Goal: Task Accomplishment & Management: Use online tool/utility

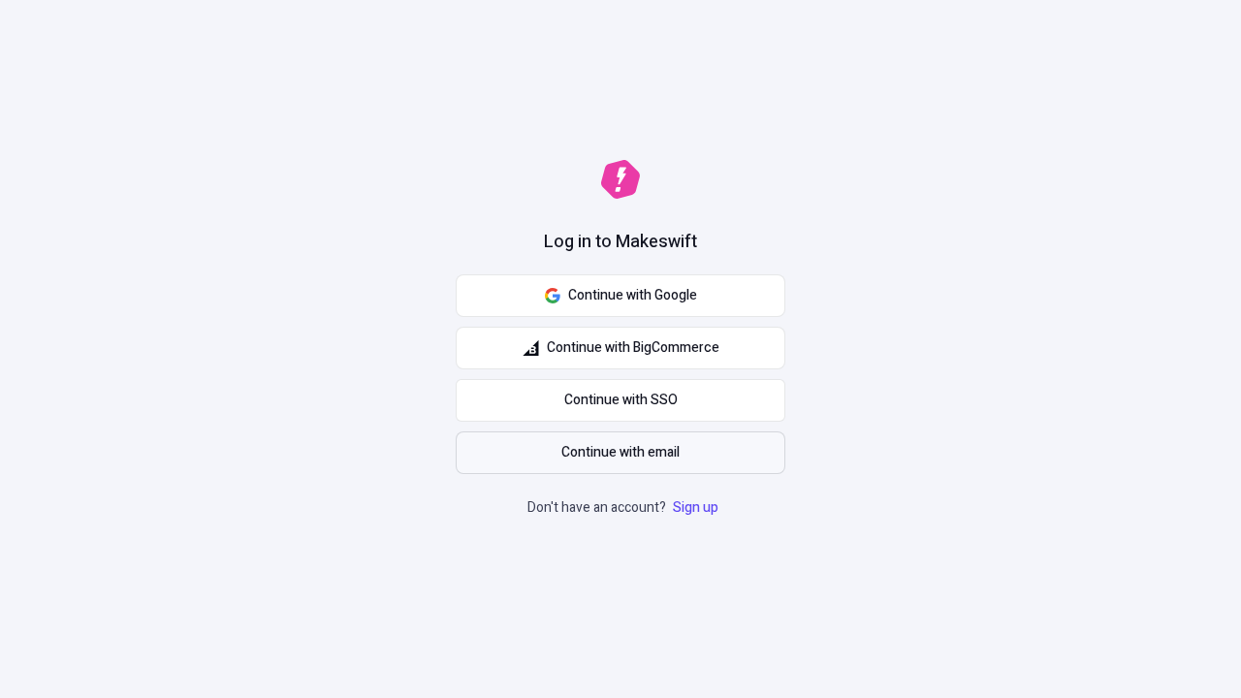
click at [621, 453] on span "Continue with email" at bounding box center [621, 452] width 118 height 21
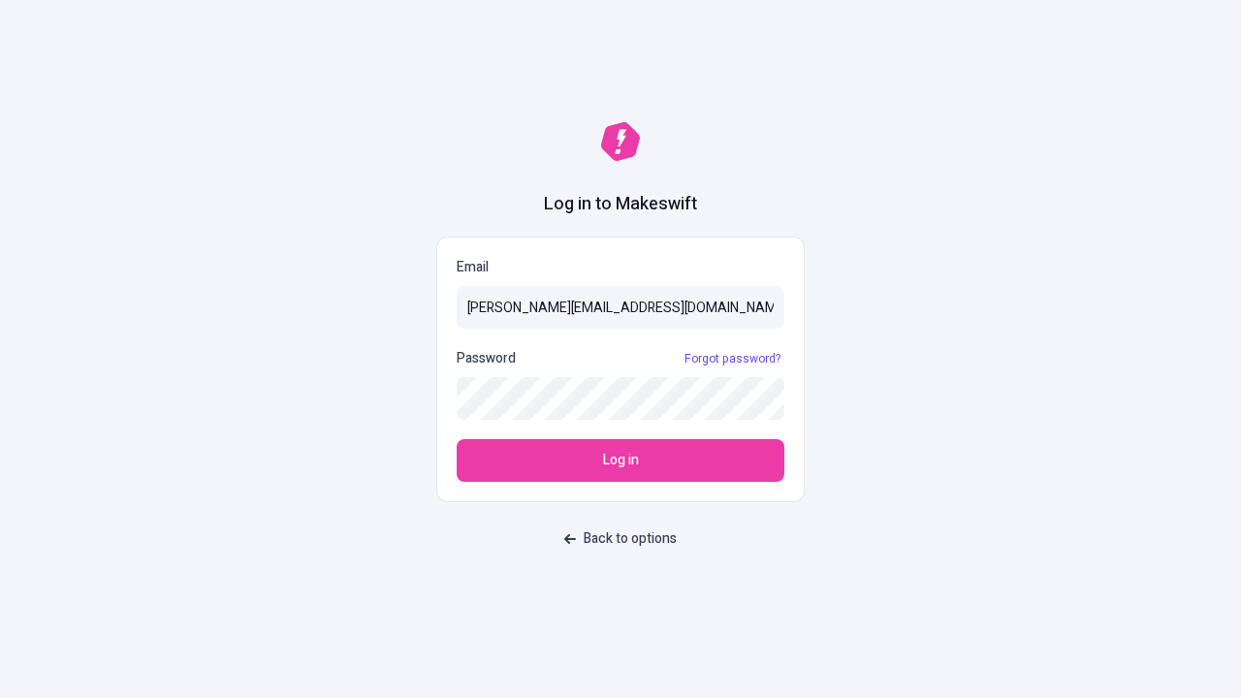
type input "[PERSON_NAME][EMAIL_ADDRESS][DOMAIN_NAME]"
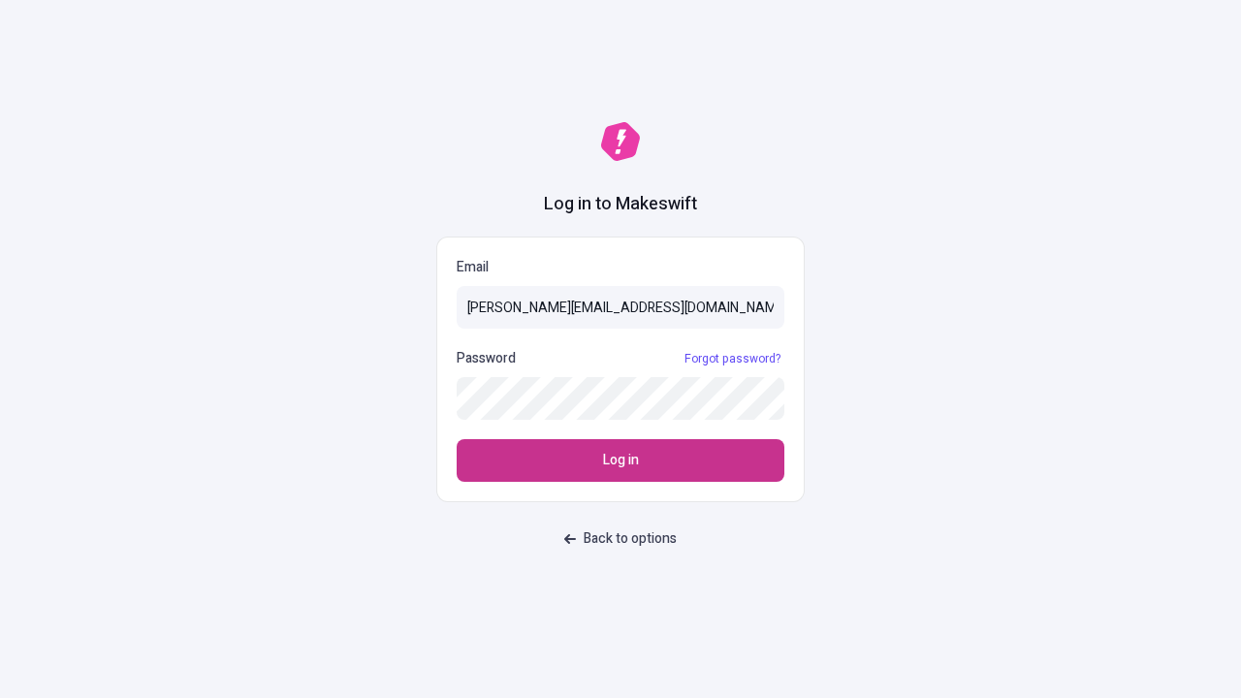
click at [621, 461] on span "Log in" at bounding box center [621, 460] width 36 height 21
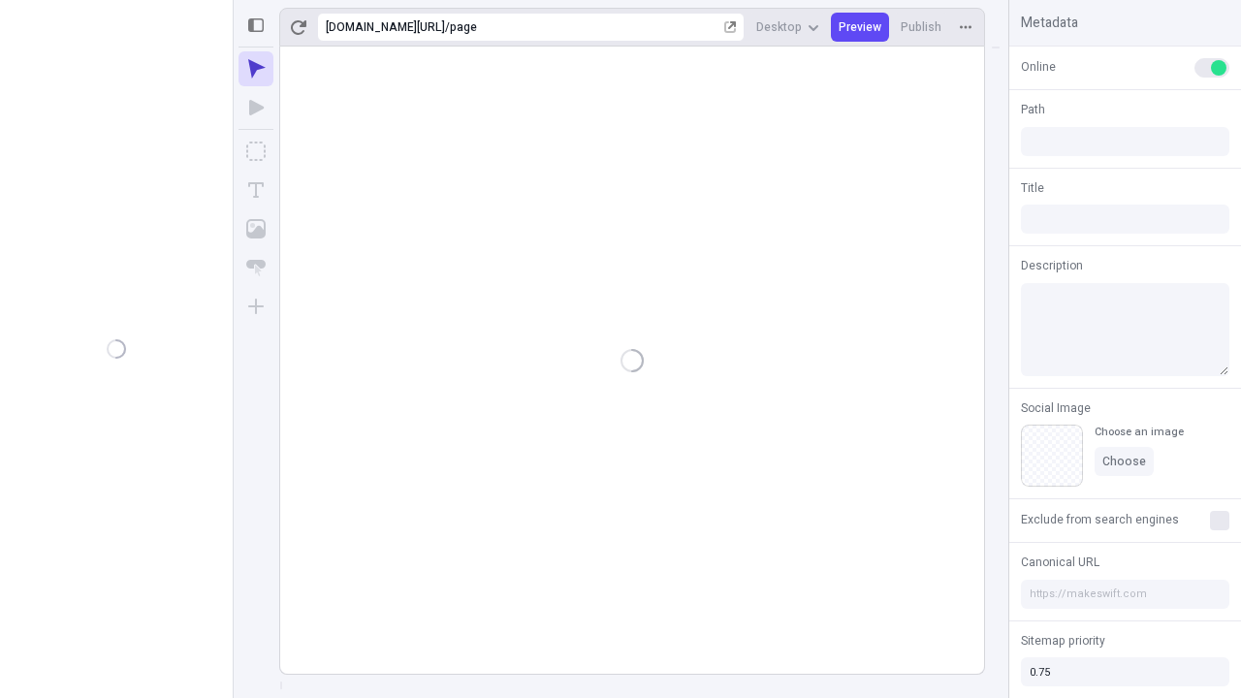
type input "/page"
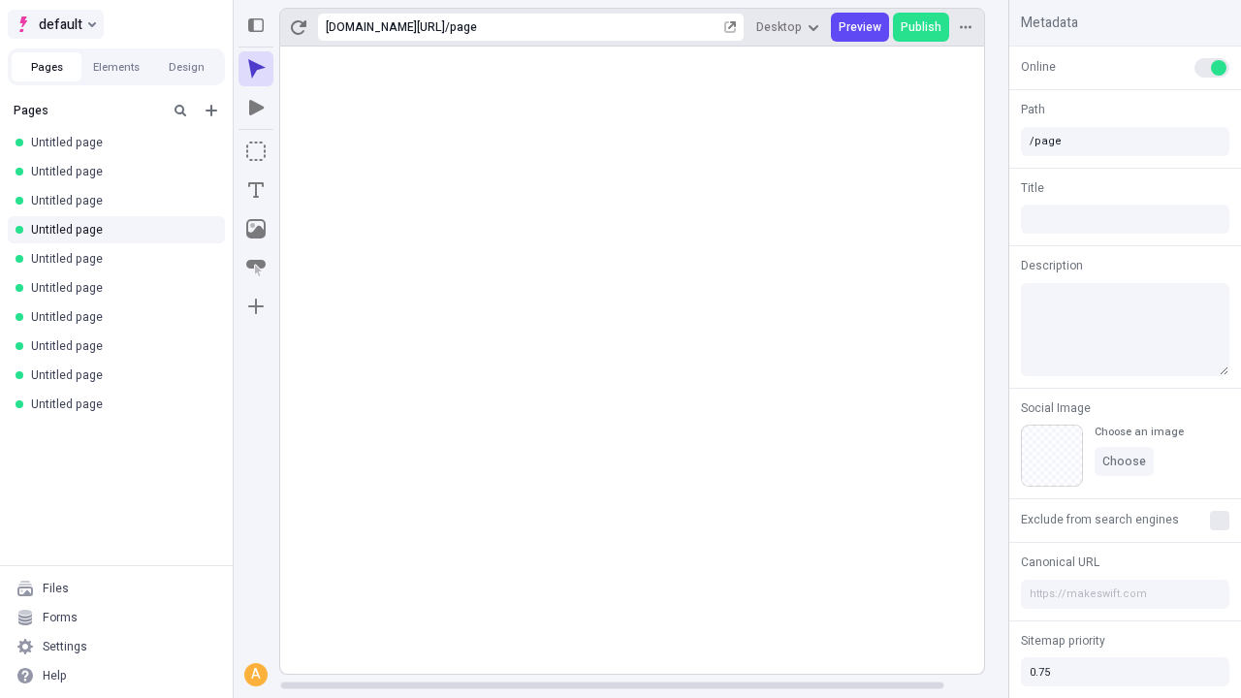
click at [54, 24] on span "default" at bounding box center [61, 24] width 44 height 23
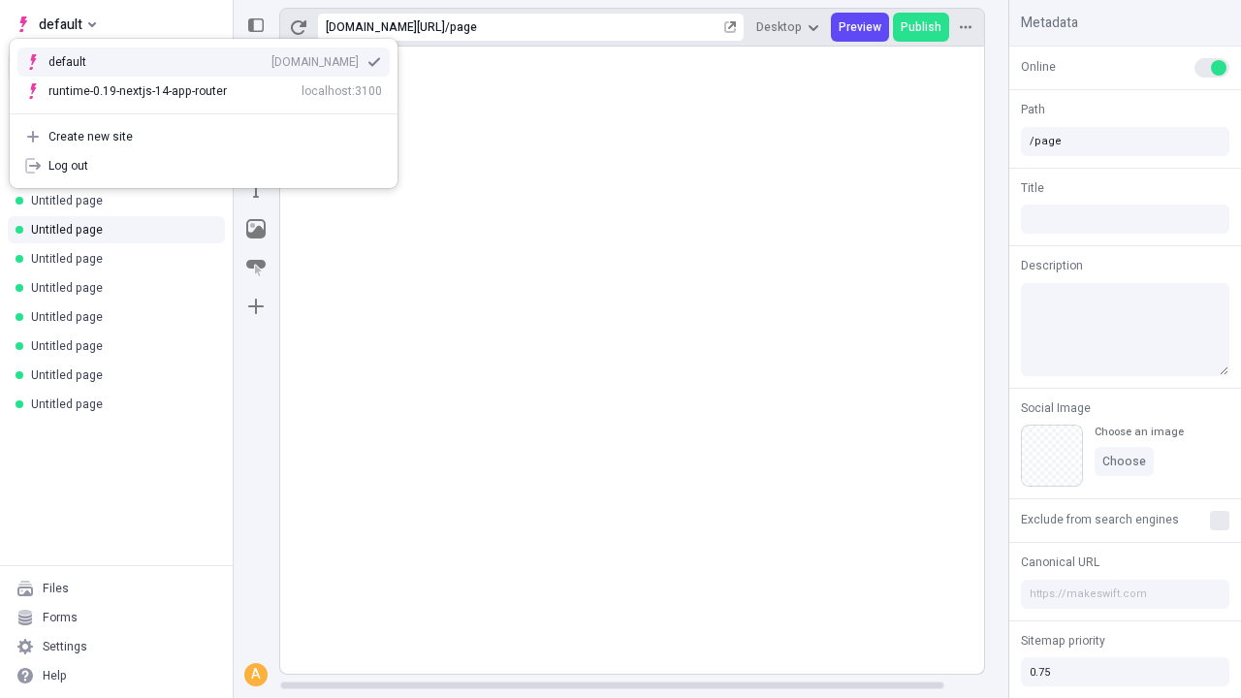
click at [272, 58] on div "qee9k4dy7d.staging.makeswift.site" at bounding box center [315, 62] width 87 height 16
click at [211, 111] on icon "Add new" at bounding box center [212, 111] width 12 height 12
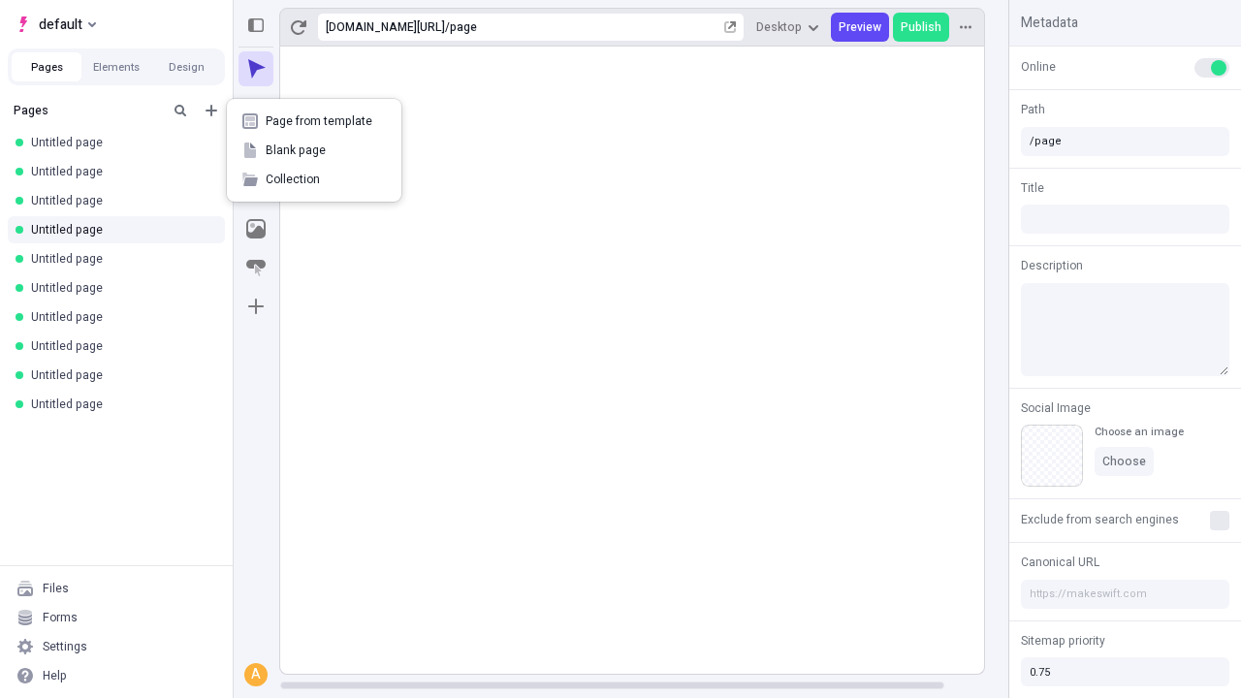
click at [314, 150] on span "Blank page" at bounding box center [326, 151] width 120 height 16
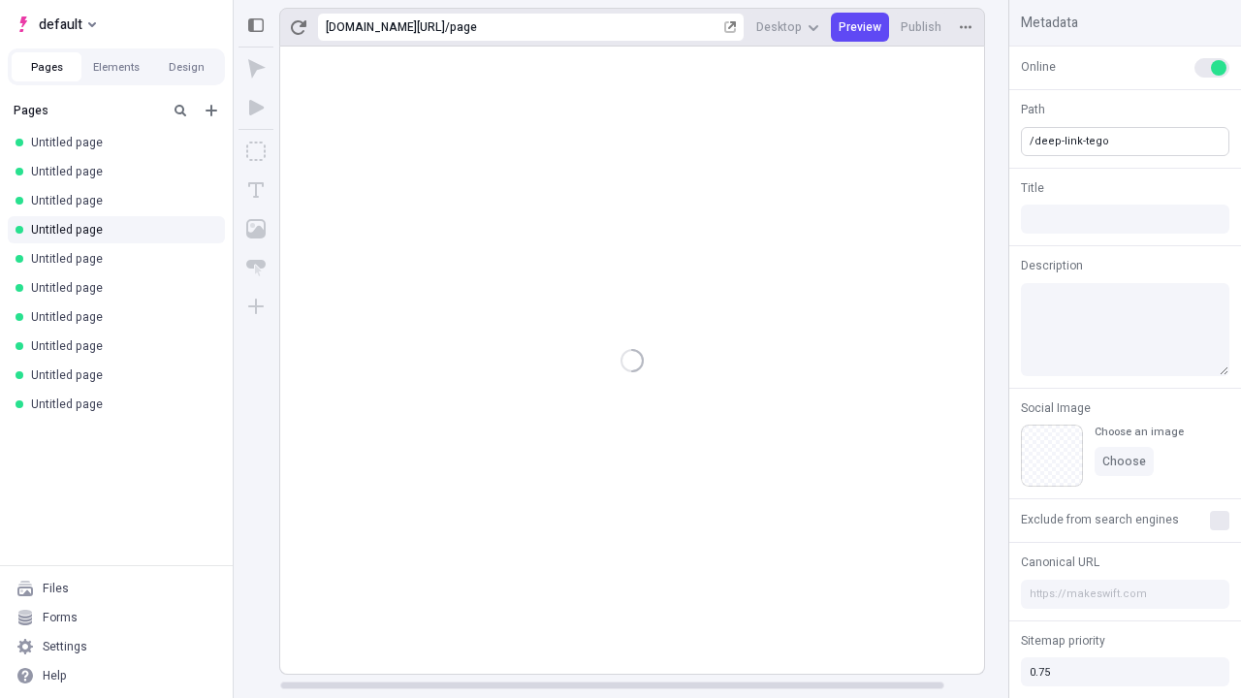
type input "/deep-link-tego"
type input "/page-3"
